Goal: Task Accomplishment & Management: Use online tool/utility

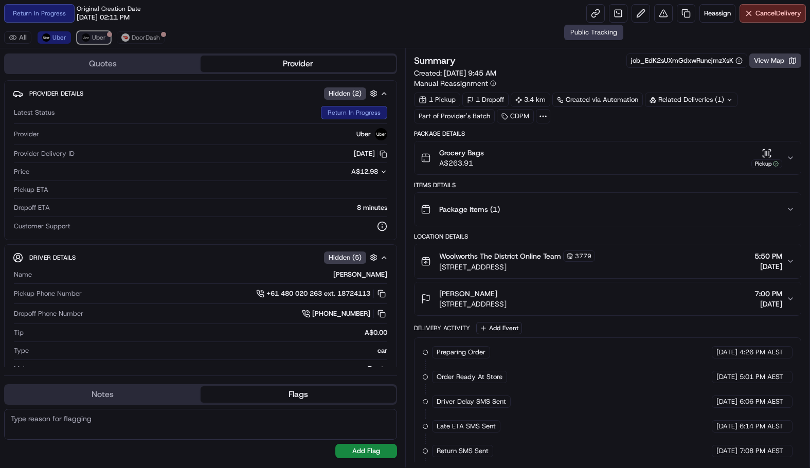
click at [85, 42] on button "Uber" at bounding box center [93, 37] width 33 height 12
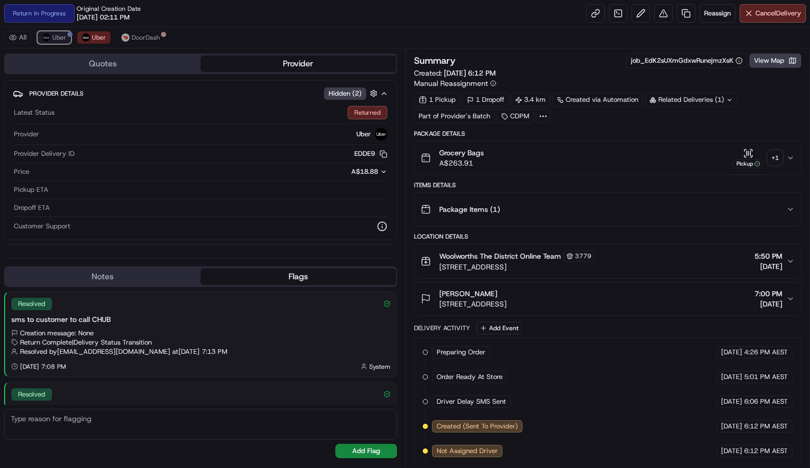
click at [57, 40] on span "Uber" at bounding box center [59, 37] width 14 height 8
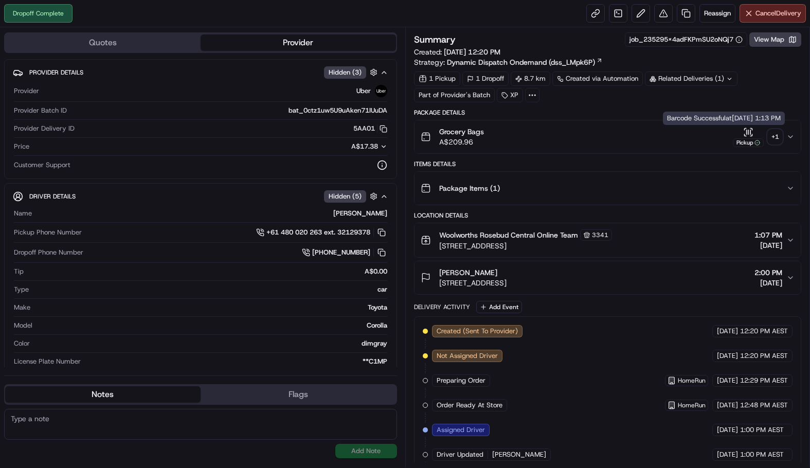
click at [768, 137] on div "+ 1" at bounding box center [775, 137] width 14 height 14
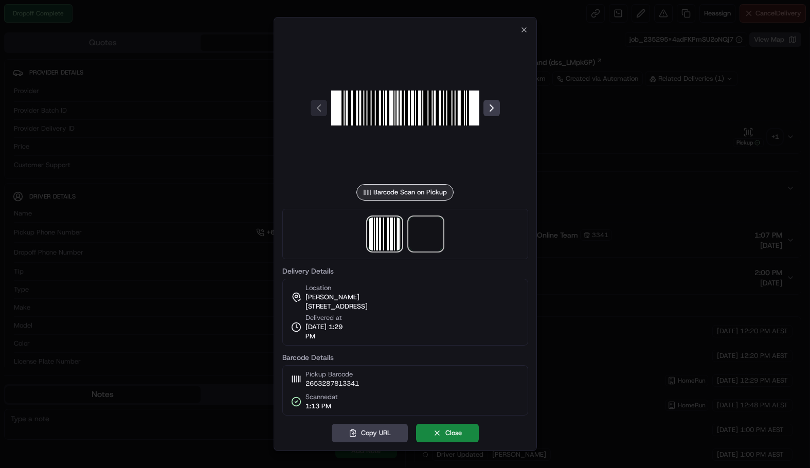
click at [427, 224] on span at bounding box center [425, 234] width 33 height 33
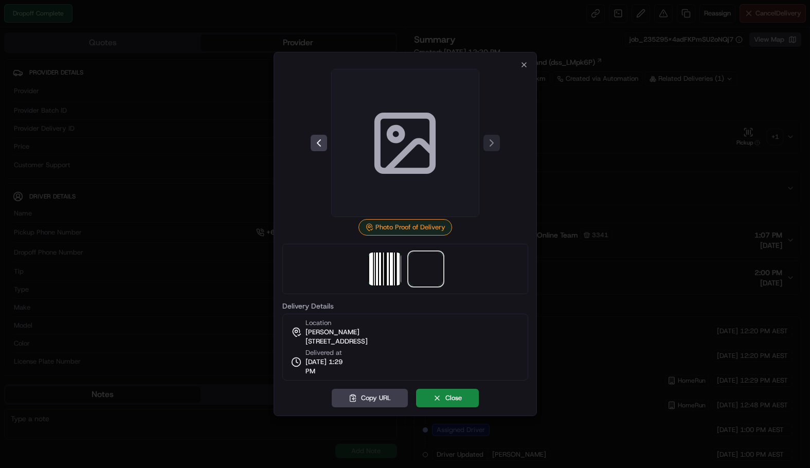
click at [488, 219] on div "Photo Proof of Delivery" at bounding box center [405, 152] width 246 height 167
click at [388, 273] on img at bounding box center [384, 269] width 33 height 33
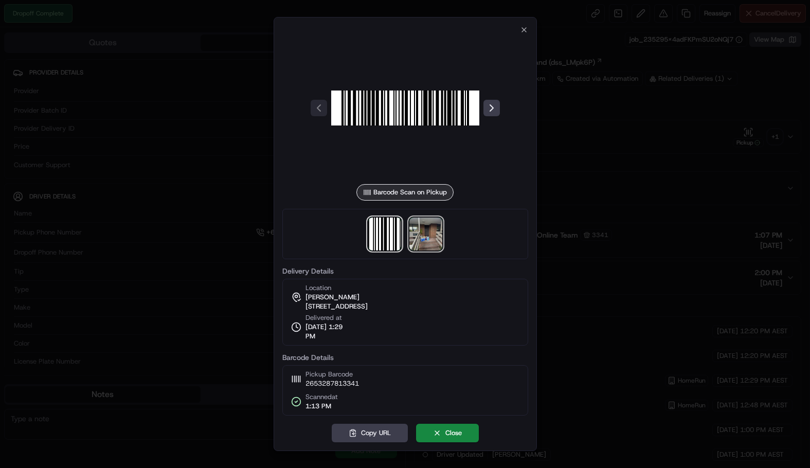
click at [426, 236] on img at bounding box center [425, 234] width 33 height 33
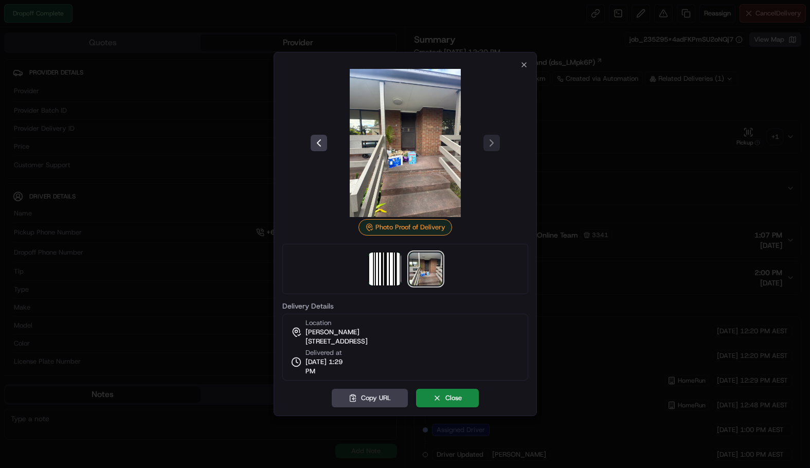
click at [519, 70] on div at bounding box center [405, 143] width 246 height 148
click at [521, 63] on icon "button" at bounding box center [524, 65] width 8 height 8
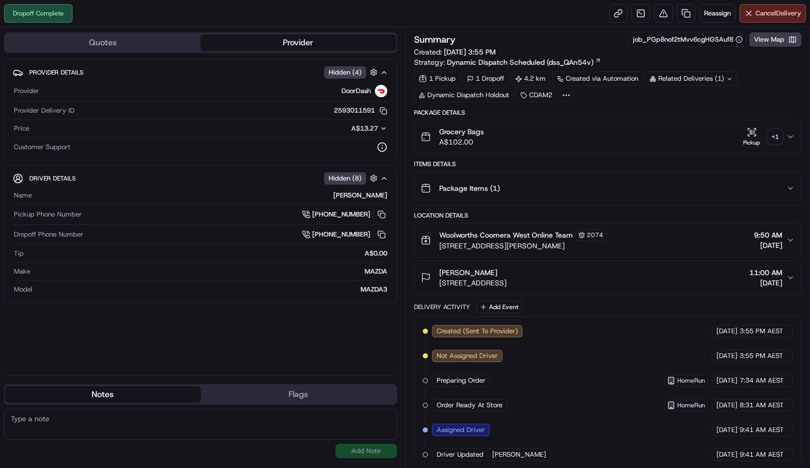
click at [776, 140] on div "+ 1" at bounding box center [775, 137] width 14 height 14
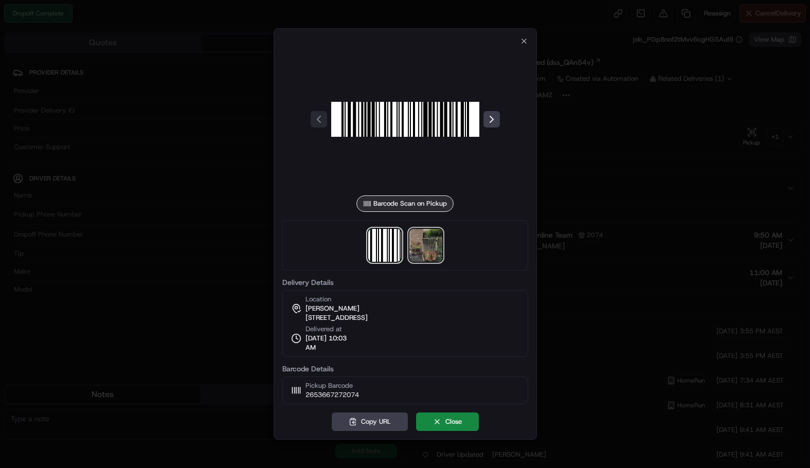
click at [439, 250] on img at bounding box center [425, 245] width 33 height 33
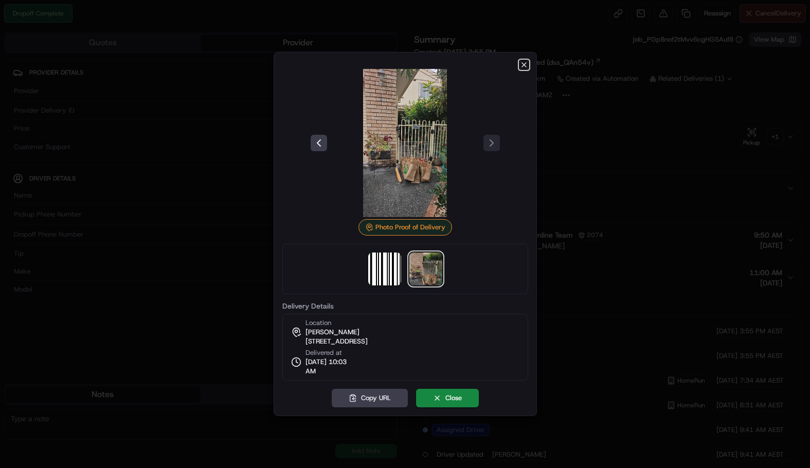
click at [521, 66] on icon "button" at bounding box center [524, 65] width 8 height 8
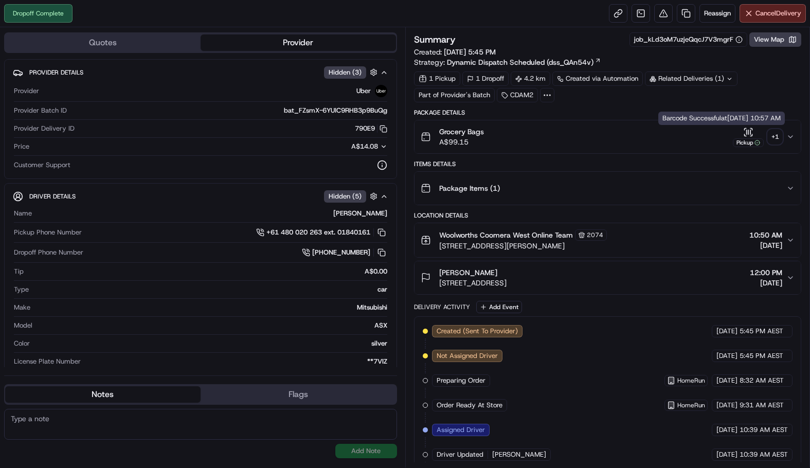
click at [774, 143] on div "+ 1" at bounding box center [775, 137] width 14 height 14
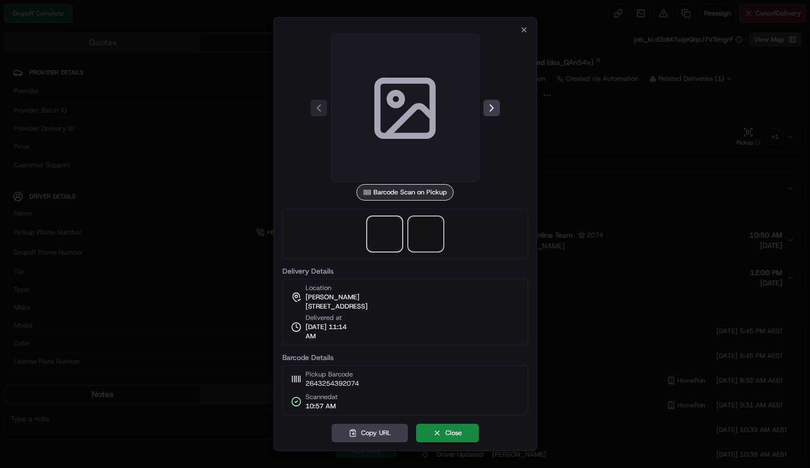
click at [436, 231] on span at bounding box center [425, 234] width 33 height 33
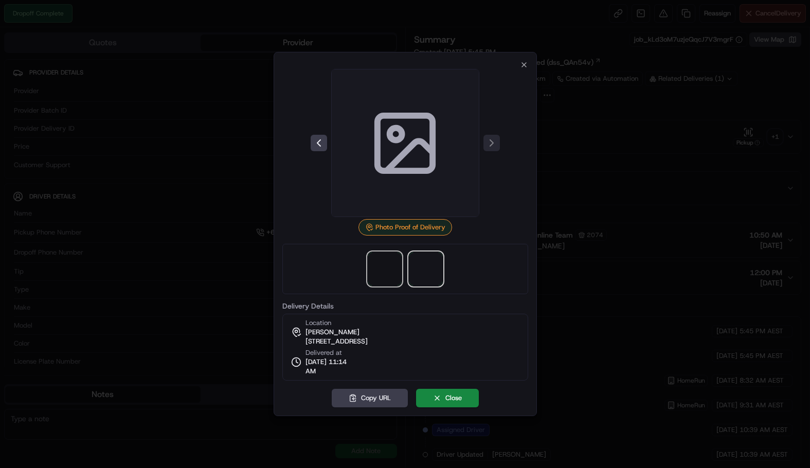
click at [389, 273] on span at bounding box center [384, 269] width 33 height 33
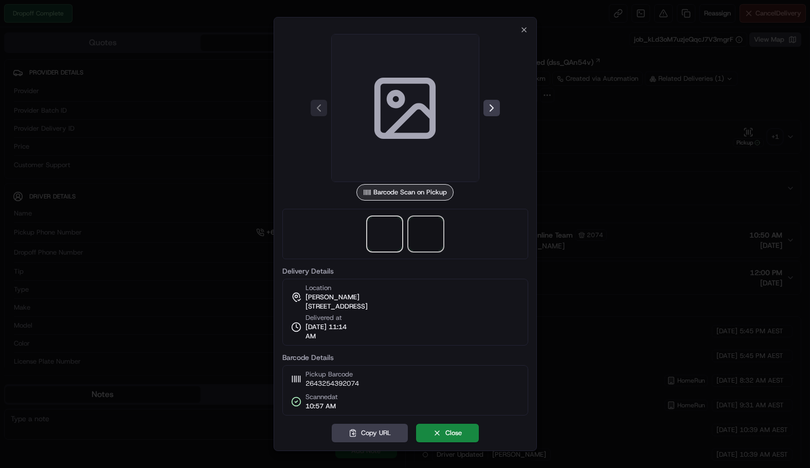
click at [426, 225] on span at bounding box center [425, 234] width 33 height 33
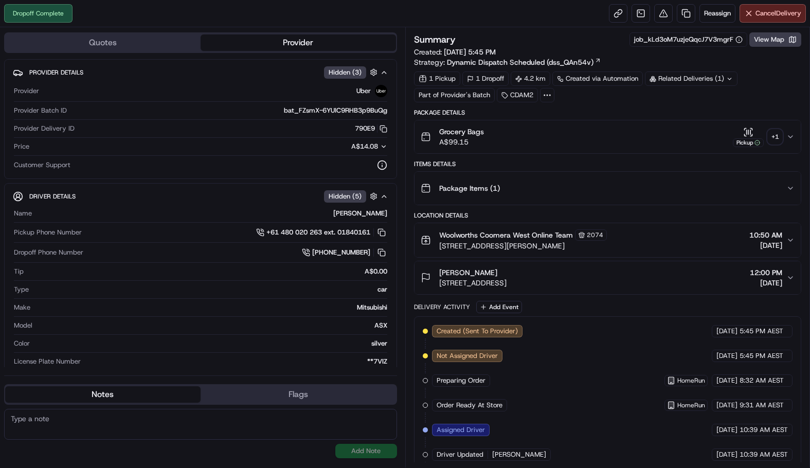
click at [771, 143] on div "+ 1" at bounding box center [775, 137] width 14 height 14
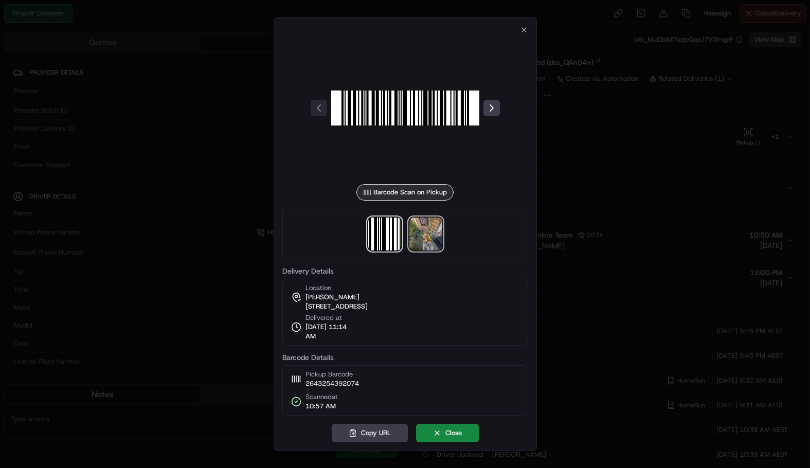
click at [422, 238] on img at bounding box center [425, 234] width 33 height 33
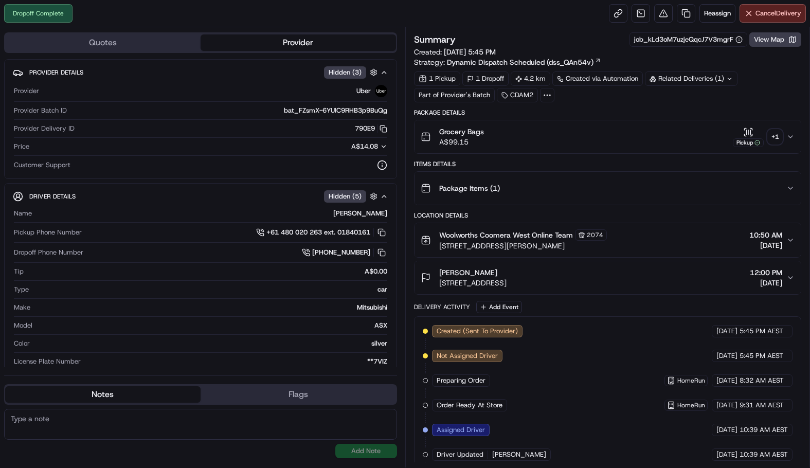
drag, startPoint x: 568, startPoint y: 32, endPoint x: 622, endPoint y: 433, distance: 404.4
click at [779, 136] on div "+ 1" at bounding box center [775, 137] width 14 height 14
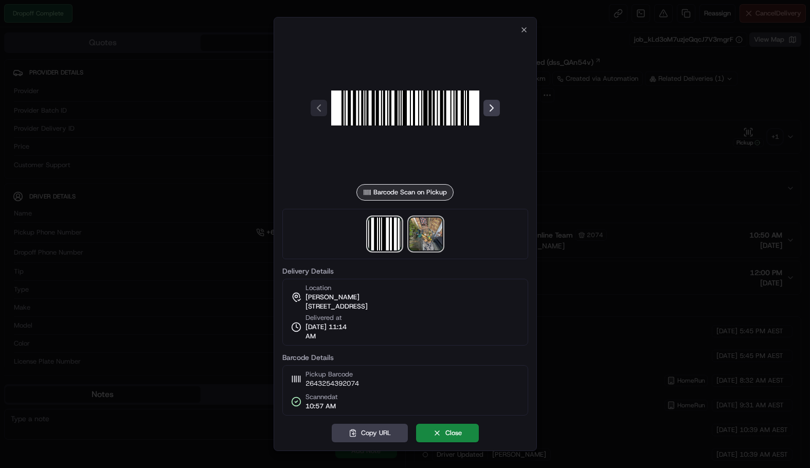
click at [420, 235] on img at bounding box center [425, 234] width 33 height 33
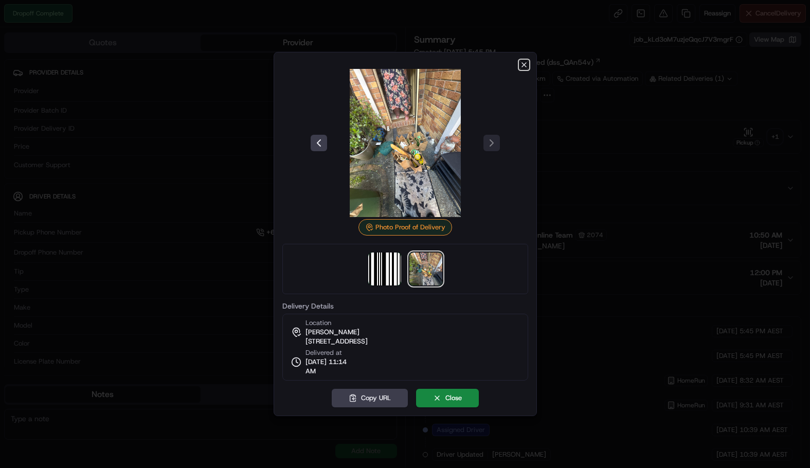
click at [527, 65] on icon "button" at bounding box center [524, 65] width 8 height 8
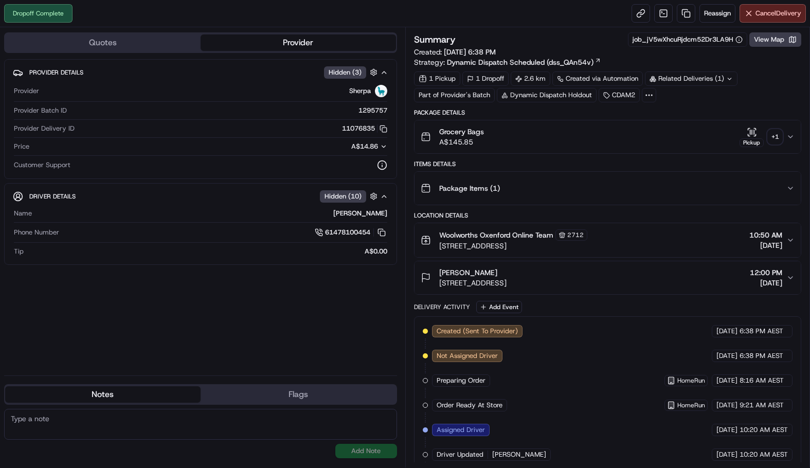
click at [779, 136] on div "+ 1" at bounding box center [775, 137] width 14 height 14
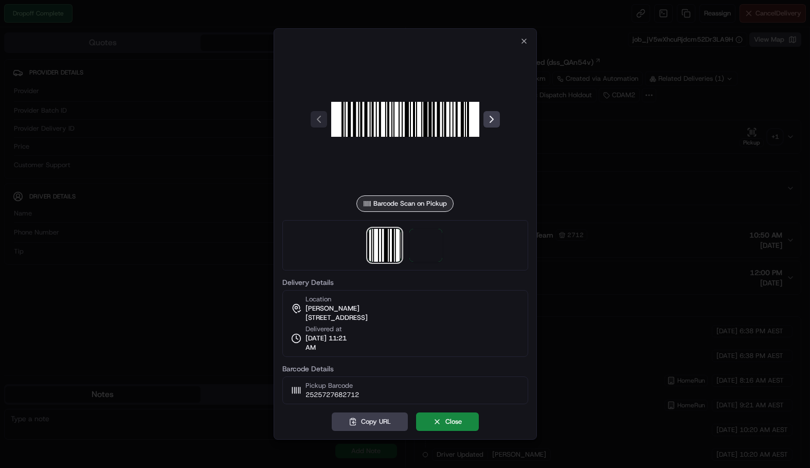
click at [433, 268] on div at bounding box center [405, 245] width 246 height 50
click at [436, 260] on span at bounding box center [425, 245] width 33 height 33
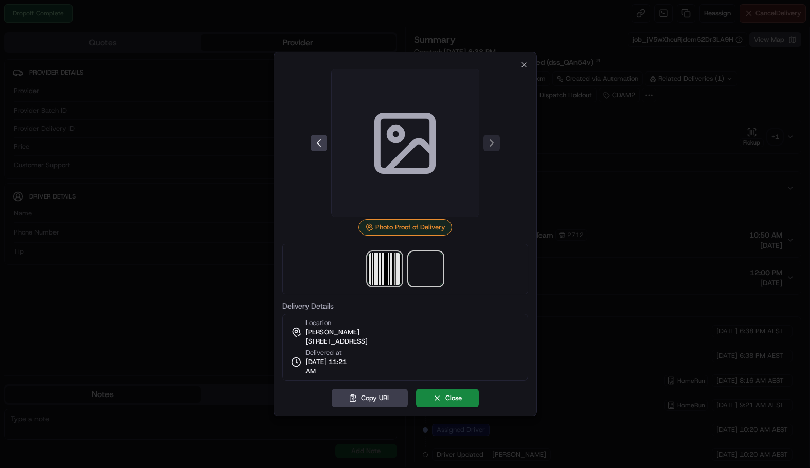
click at [375, 267] on img at bounding box center [384, 269] width 33 height 33
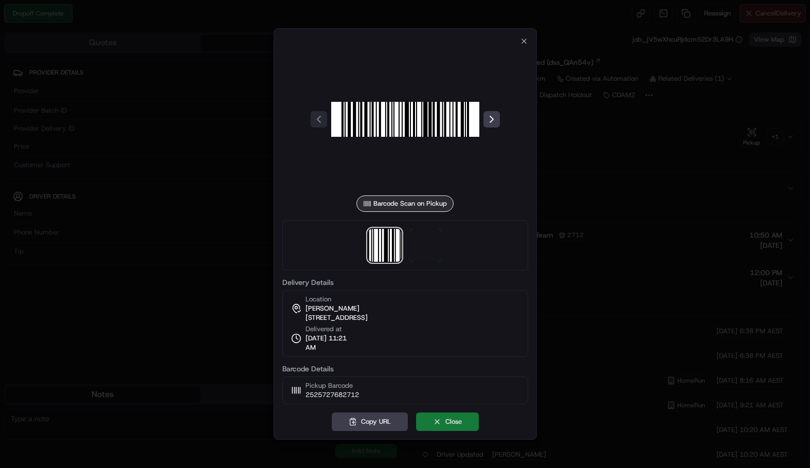
click at [445, 418] on button "Close" at bounding box center [447, 422] width 63 height 19
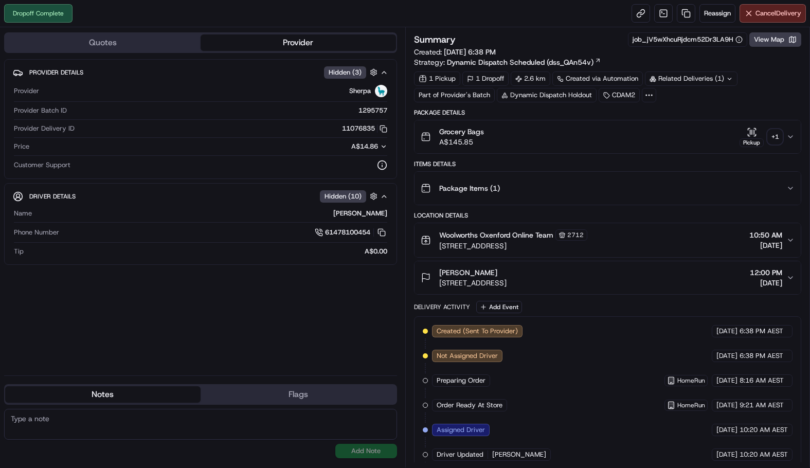
click at [773, 136] on div "+ 1" at bounding box center [775, 137] width 14 height 14
click at [783, 133] on div "Grocery Bags A$145.85 Pickup + 1" at bounding box center [604, 137] width 366 height 21
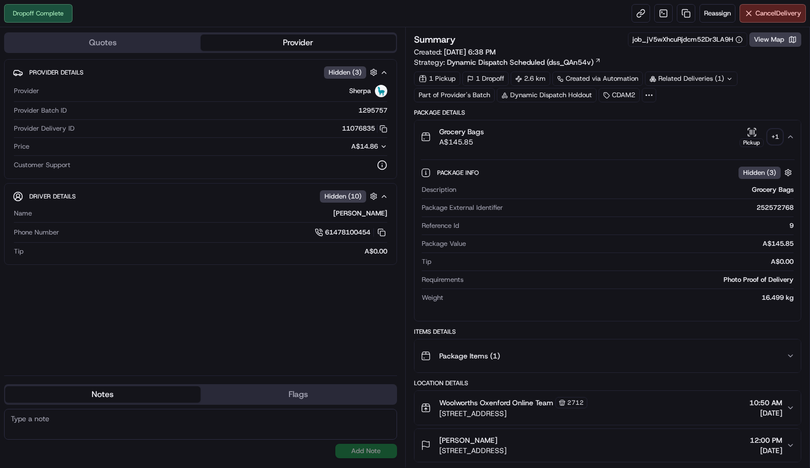
click at [773, 135] on div "+ 1" at bounding box center [775, 137] width 14 height 14
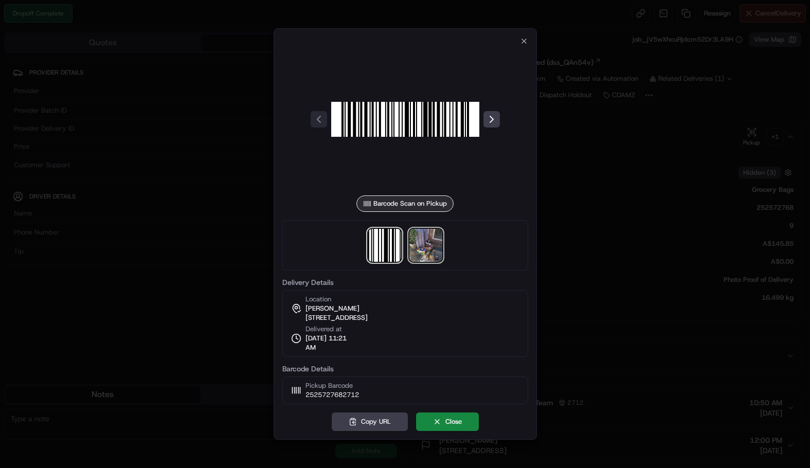
click at [427, 237] on img at bounding box center [425, 245] width 33 height 33
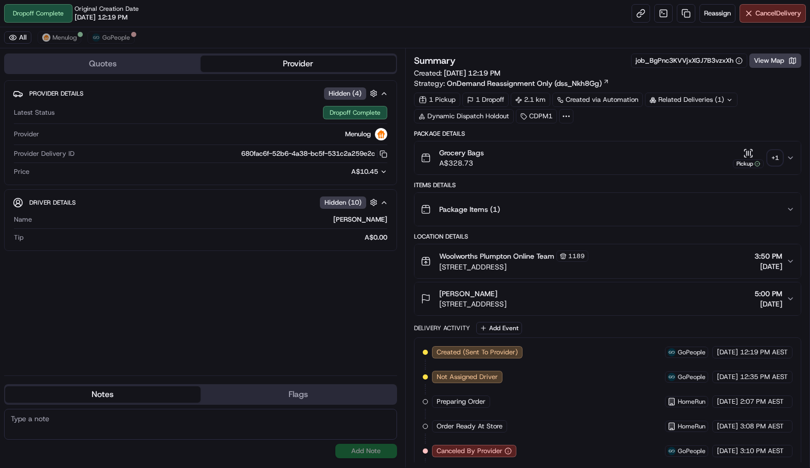
click at [779, 162] on div "+ 1" at bounding box center [775, 158] width 14 height 14
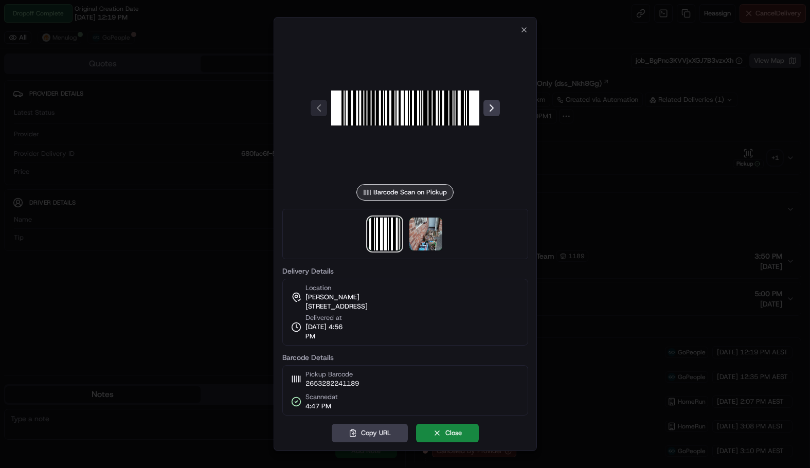
click at [443, 231] on div at bounding box center [405, 234] width 246 height 50
click at [436, 234] on img at bounding box center [425, 234] width 33 height 33
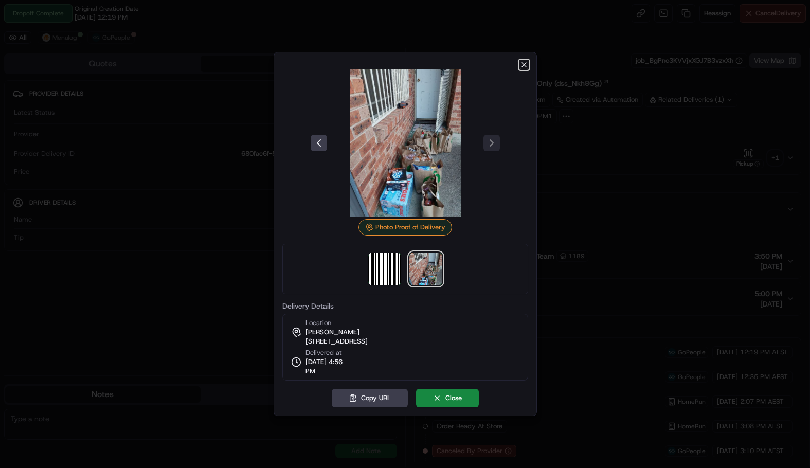
click at [521, 63] on icon "button" at bounding box center [524, 65] width 8 height 8
